Goal: Information Seeking & Learning: Learn about a topic

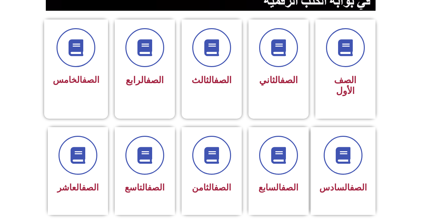
scroll to position [149, 0]
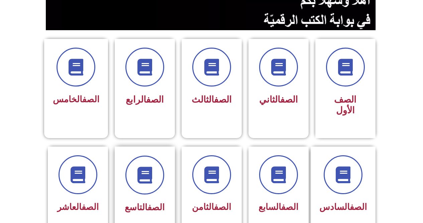
click at [138, 202] on span "الصف التاسع" at bounding box center [145, 207] width 40 height 10
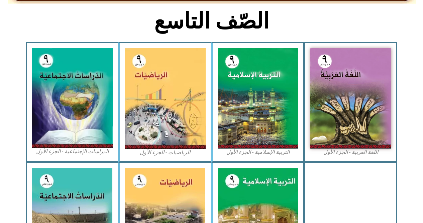
scroll to position [175, 0]
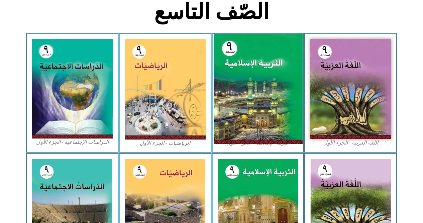
click at [253, 118] on img at bounding box center [257, 89] width 89 height 110
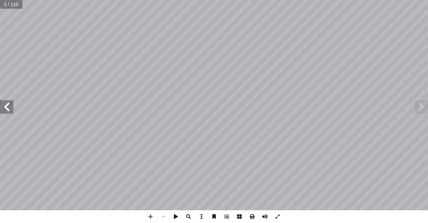
click at [0, 108] on span at bounding box center [6, 106] width 13 height 13
click at [3, 107] on span at bounding box center [6, 106] width 13 height 13
click at [4, 102] on span at bounding box center [6, 106] width 13 height 13
click at [5, 102] on span at bounding box center [6, 106] width 13 height 13
click at [4, 104] on span at bounding box center [6, 106] width 13 height 13
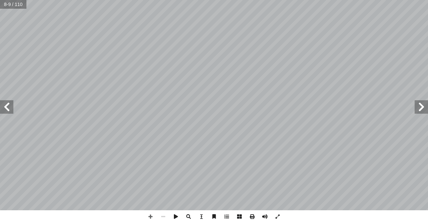
click at [2, 103] on span at bounding box center [6, 106] width 13 height 13
click at [2, 102] on span at bounding box center [6, 106] width 13 height 13
click at [1, 102] on span at bounding box center [6, 106] width 13 height 13
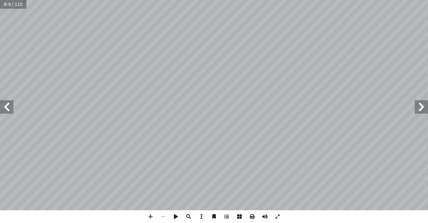
click at [1, 102] on span at bounding box center [6, 106] width 13 height 13
click at [1, 103] on span at bounding box center [6, 106] width 13 height 13
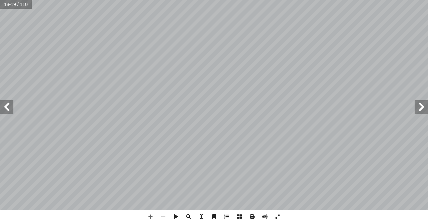
click at [1, 103] on span at bounding box center [6, 106] width 13 height 13
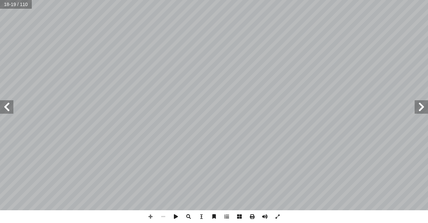
click at [1, 103] on span at bounding box center [6, 106] width 13 height 13
click at [0, 101] on span at bounding box center [6, 106] width 13 height 13
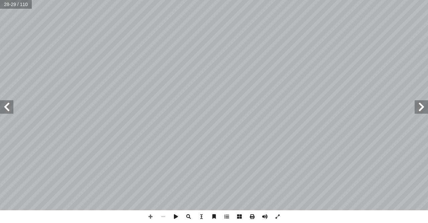
click at [0, 101] on span at bounding box center [6, 106] width 13 height 13
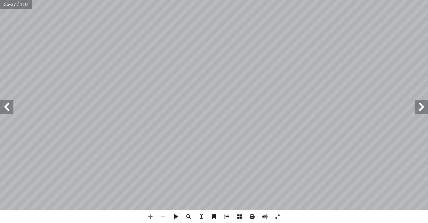
click at [0, 100] on span at bounding box center [6, 106] width 13 height 13
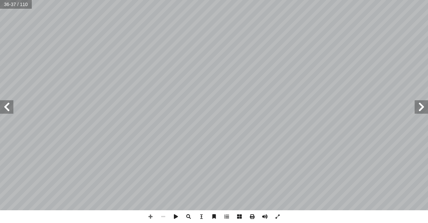
click at [0, 100] on span at bounding box center [6, 106] width 13 height 13
click at [3, 101] on span at bounding box center [6, 106] width 13 height 13
click at [2, 103] on span at bounding box center [6, 106] width 13 height 13
click at [152, 216] on span at bounding box center [150, 216] width 13 height 13
click at [120, 0] on html "الصفحة الرئيسية الصف الأول الصف الثاني الصف الثالث الصف الرابع الصف الخامس الصف…" at bounding box center [214, 30] width 428 height 61
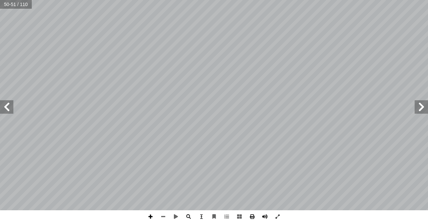
drag, startPoint x: 149, startPoint y: 215, endPoint x: 144, endPoint y: 216, distance: 5.7
click at [147, 216] on span at bounding box center [150, 216] width 13 height 13
click at [297, 221] on div "درين على: � ن يكونوا ق أ ا ية الدرس � ع من الطلبة بعد نه ّ توق ُ : ي ُ هداف أ ا…" at bounding box center [214, 111] width 428 height 223
click at [161, 216] on span at bounding box center [163, 216] width 13 height 13
click at [10, 109] on span at bounding box center [6, 106] width 13 height 13
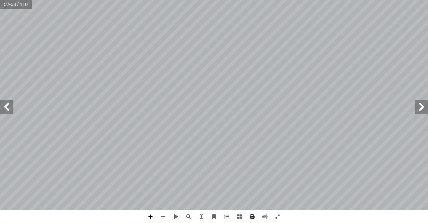
click at [148, 217] on span at bounding box center [150, 216] width 13 height 13
click at [166, 216] on span at bounding box center [163, 216] width 13 height 13
click at [151, 217] on span at bounding box center [150, 216] width 13 height 13
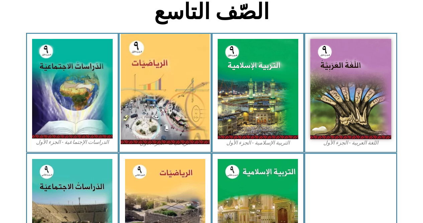
scroll to position [209, 0]
